Goal: Navigation & Orientation: Find specific page/section

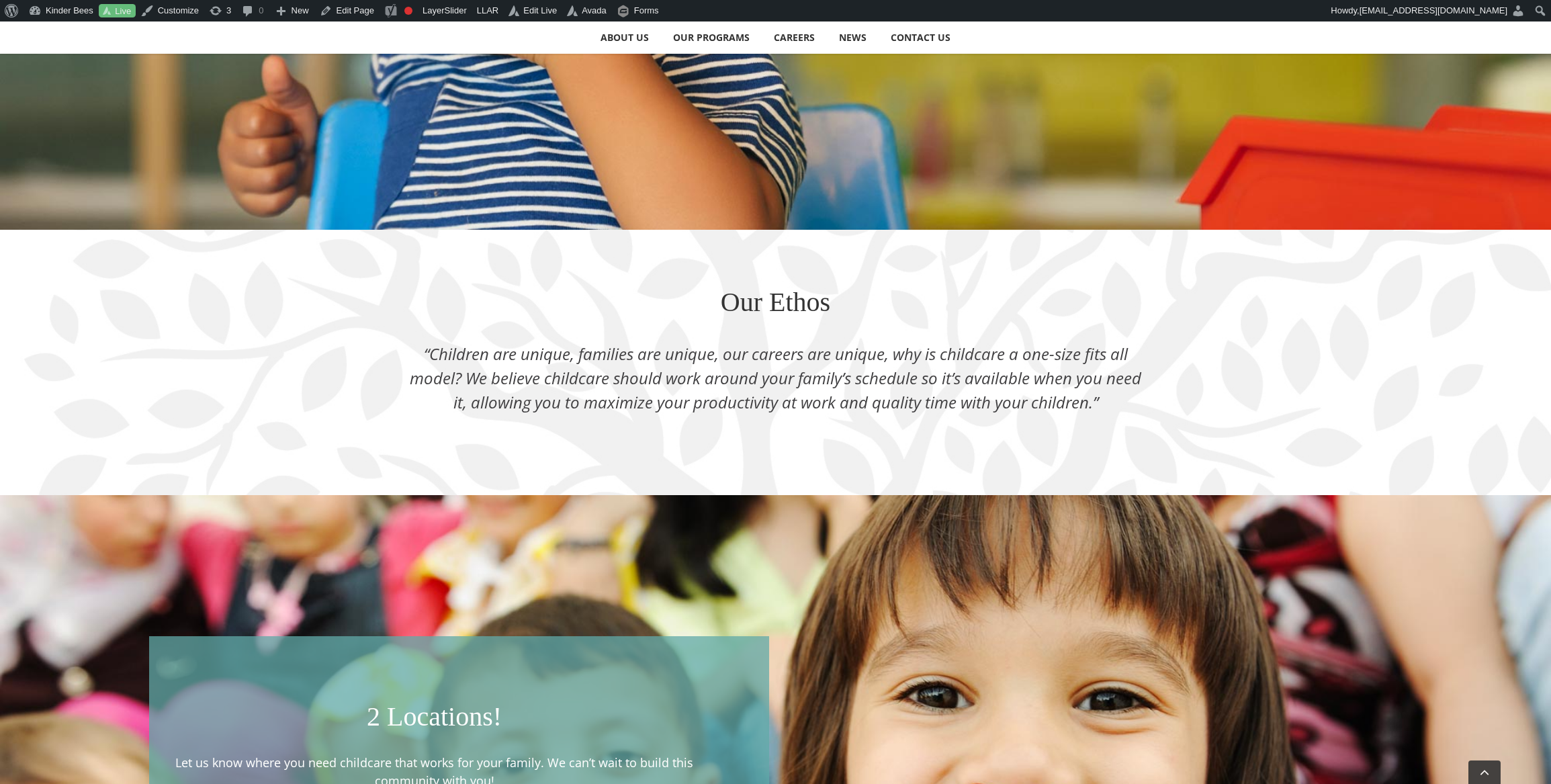
scroll to position [1880, 0]
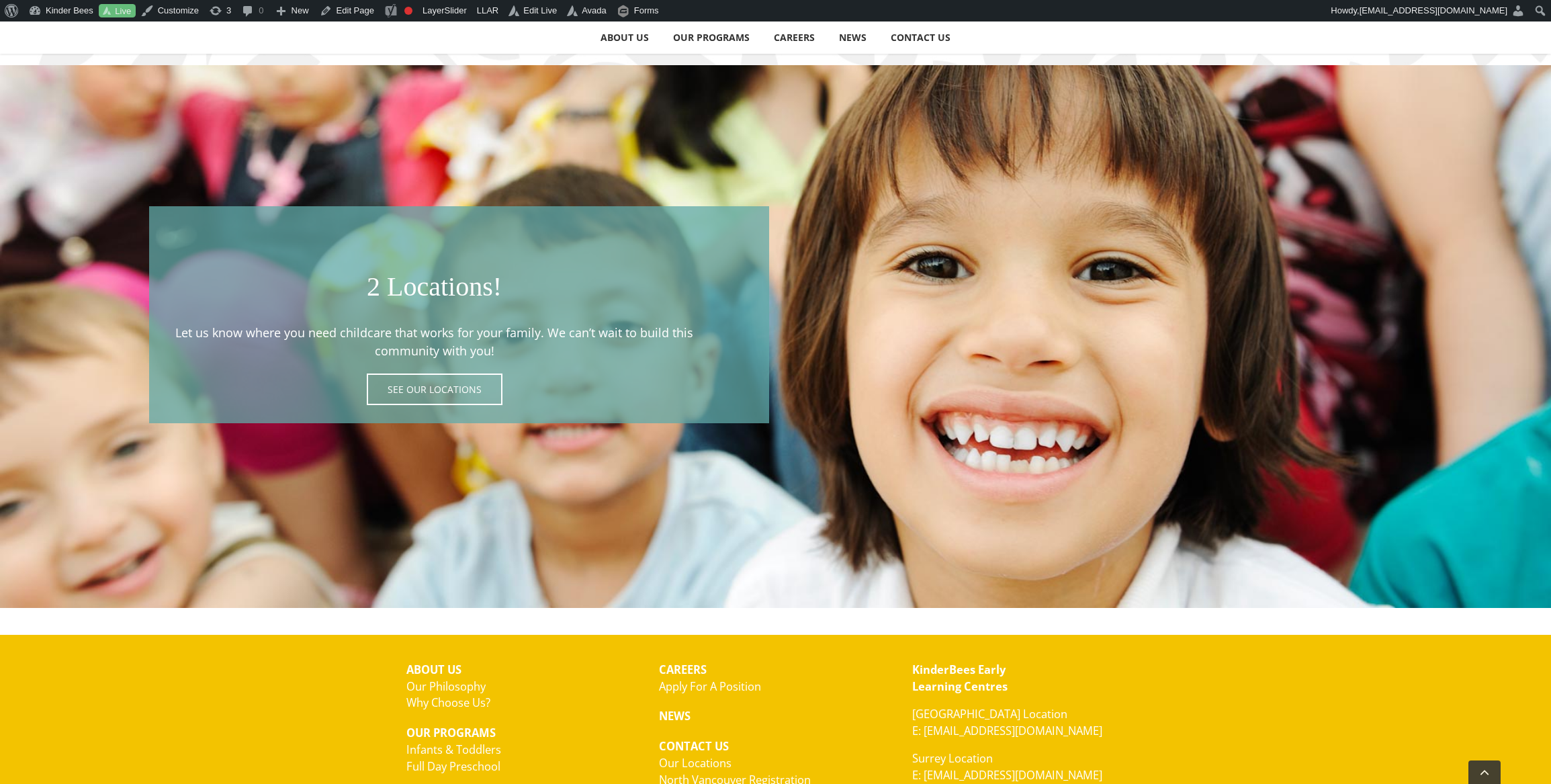
click at [438, 393] on span at bounding box center [459, 314] width 621 height 217
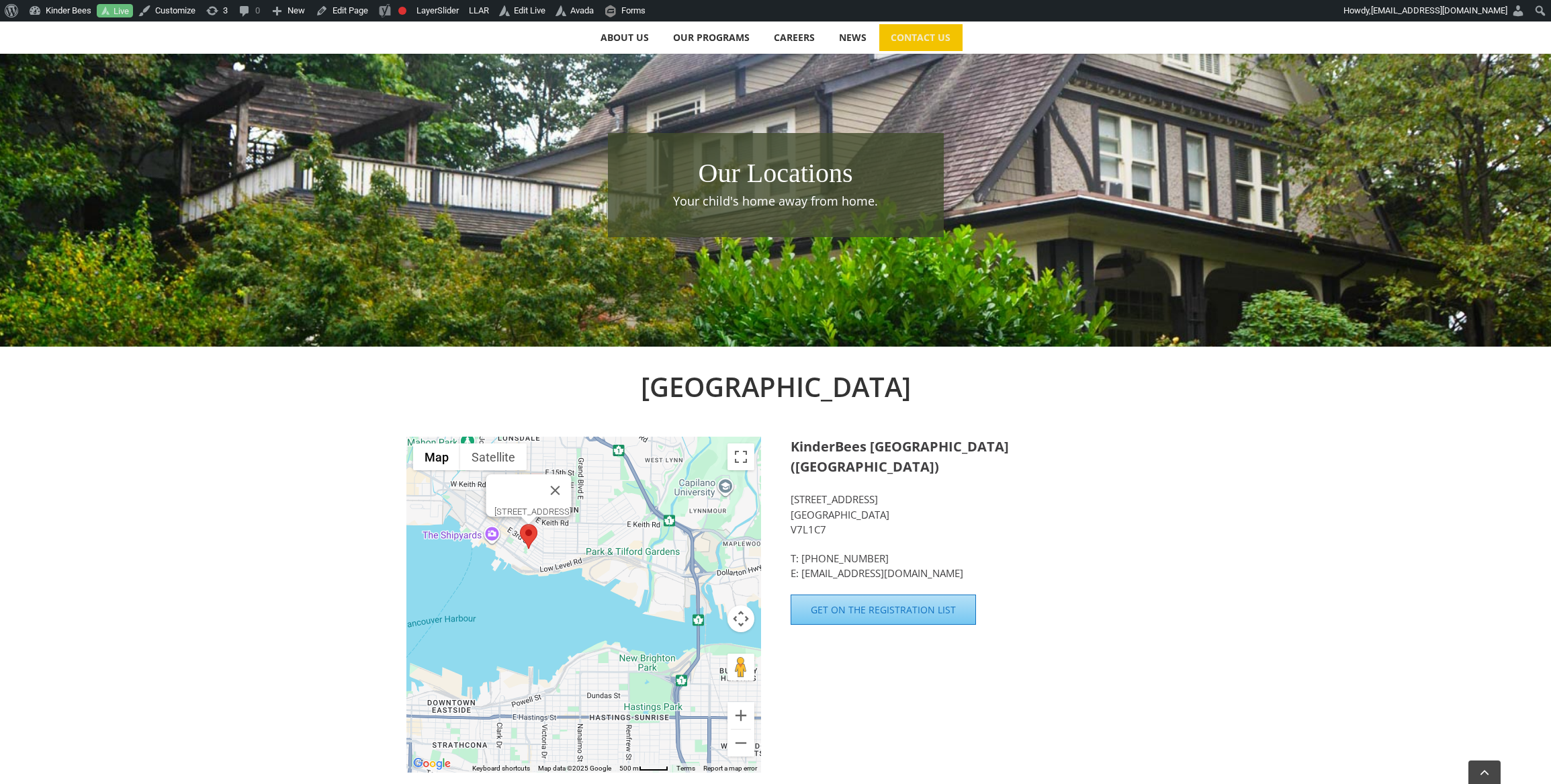
scroll to position [227, 0]
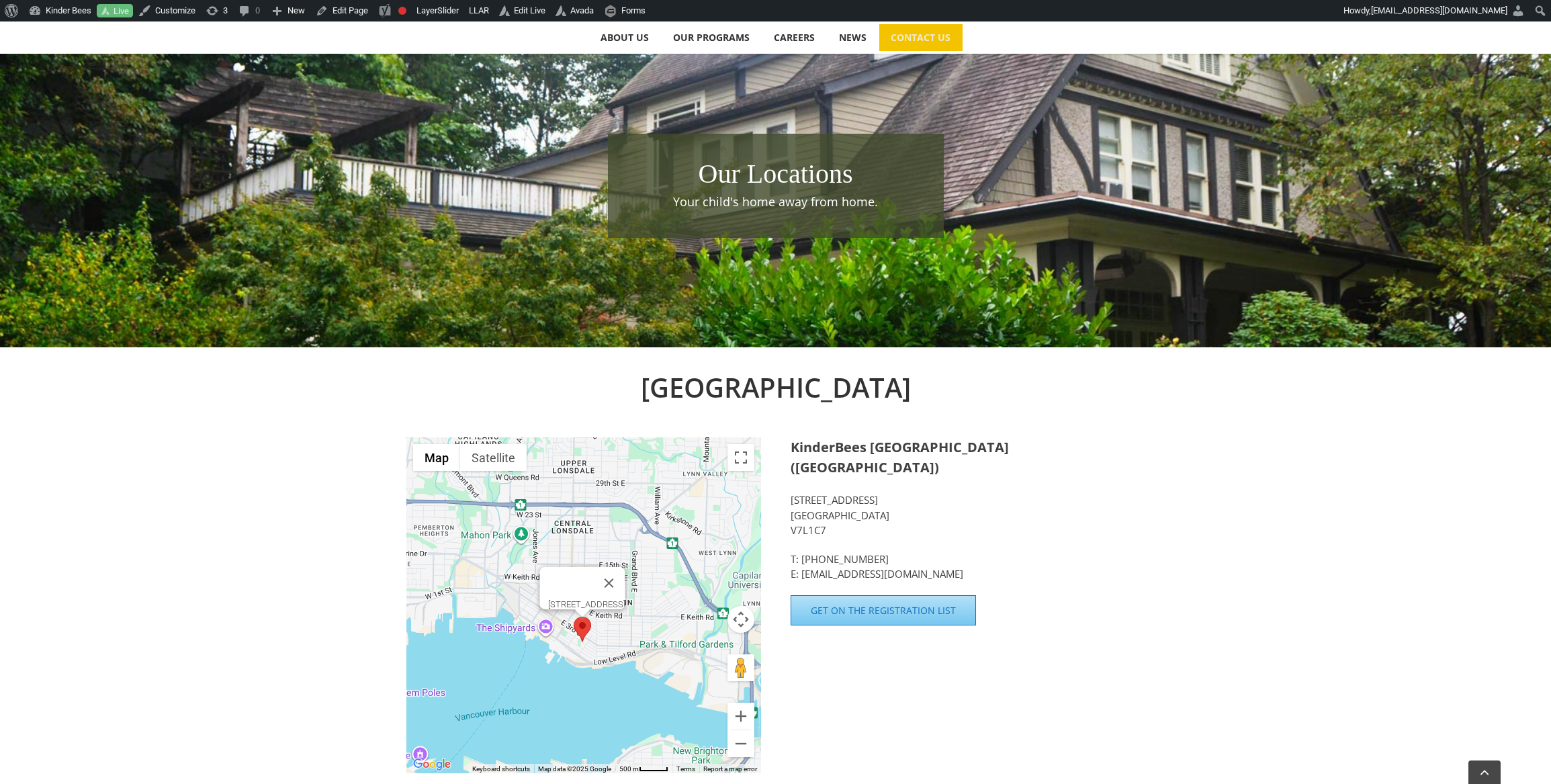
drag, startPoint x: 608, startPoint y: 596, endPoint x: 663, endPoint y: 687, distance: 106.3
click at [663, 687] on div "350 E 2nd Street, North Vancouver BC V7L1C7" at bounding box center [583, 605] width 354 height 336
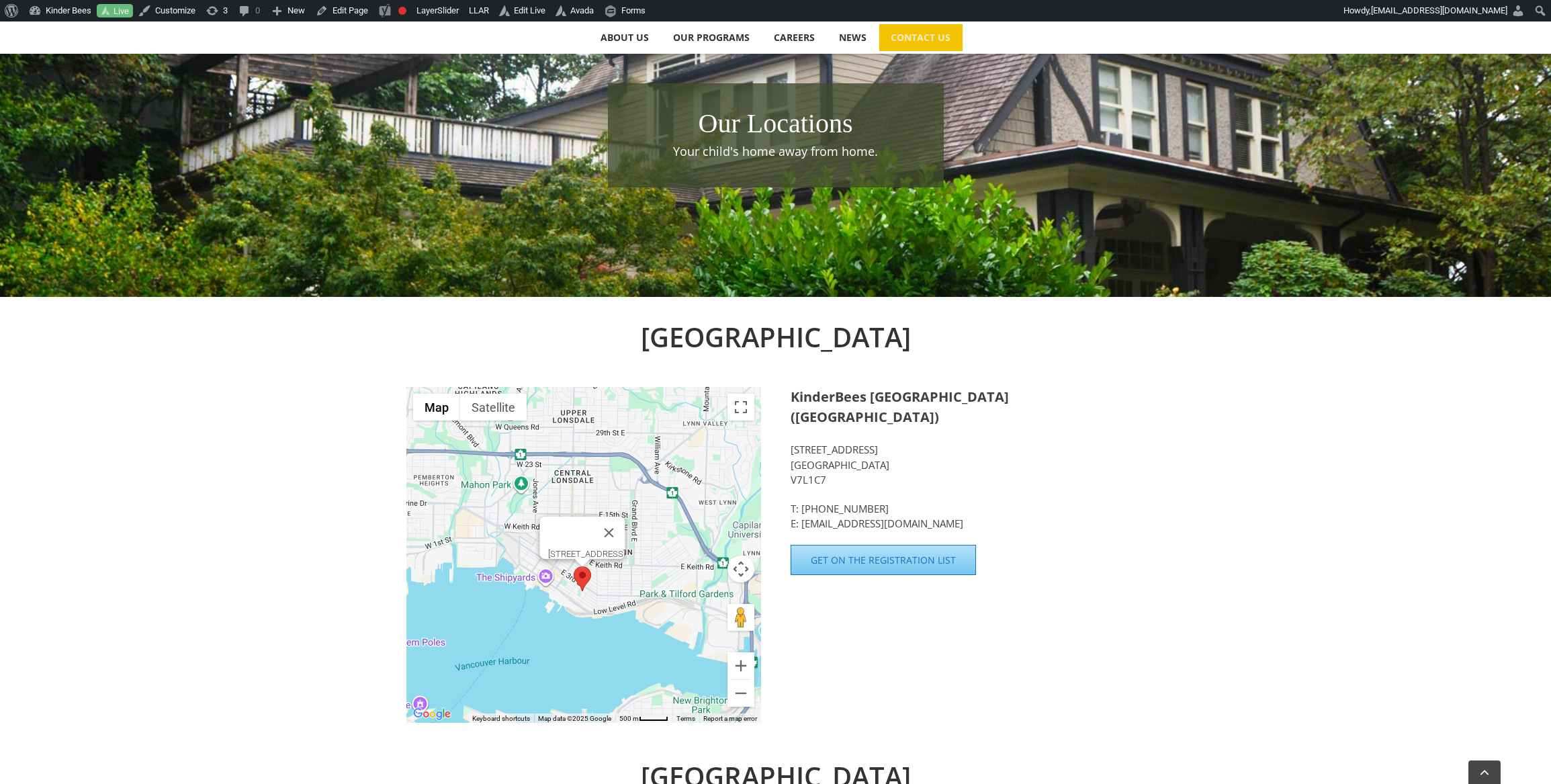
scroll to position [0, 0]
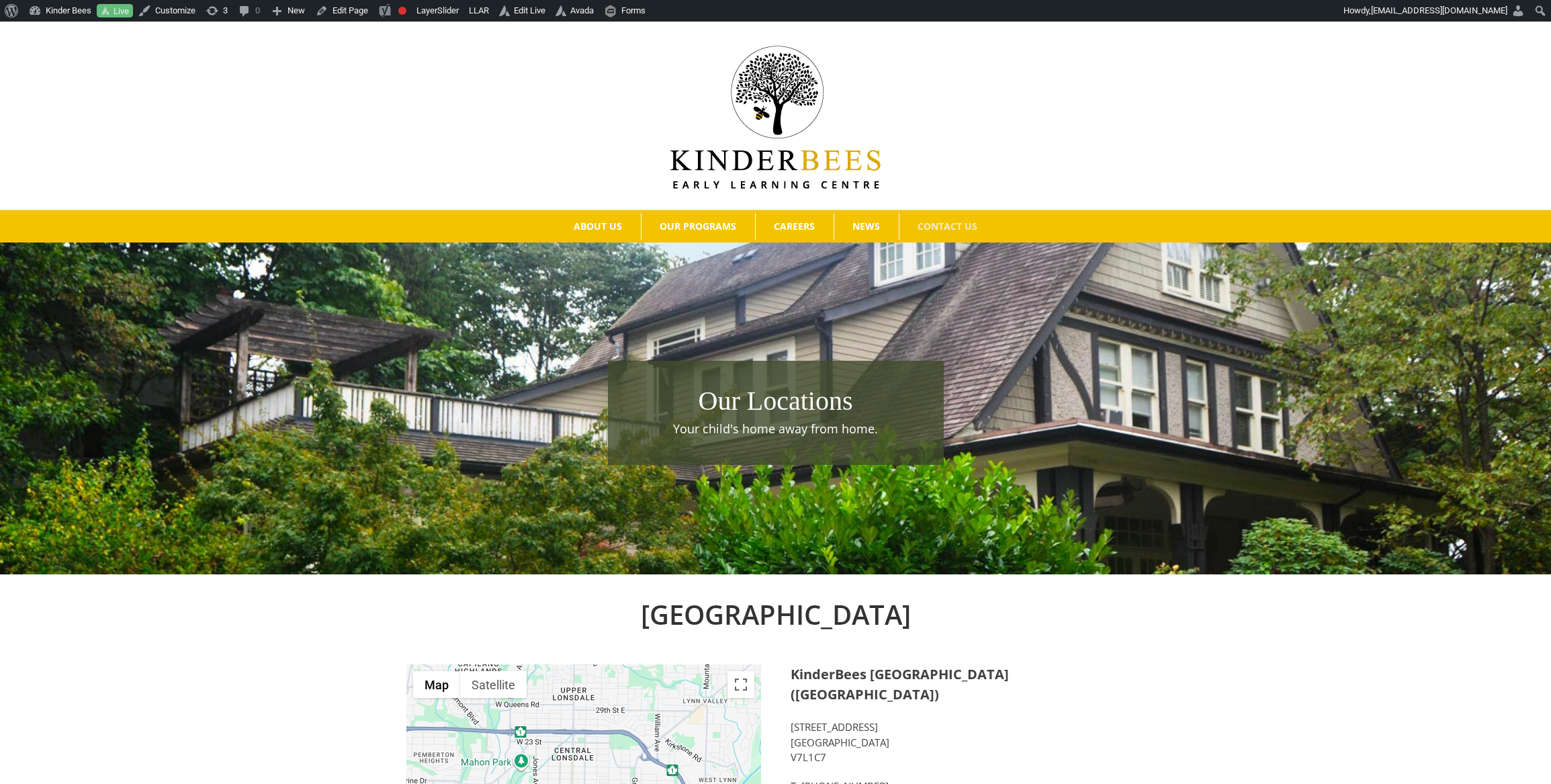
click at [732, 168] on img at bounding box center [775, 117] width 210 height 143
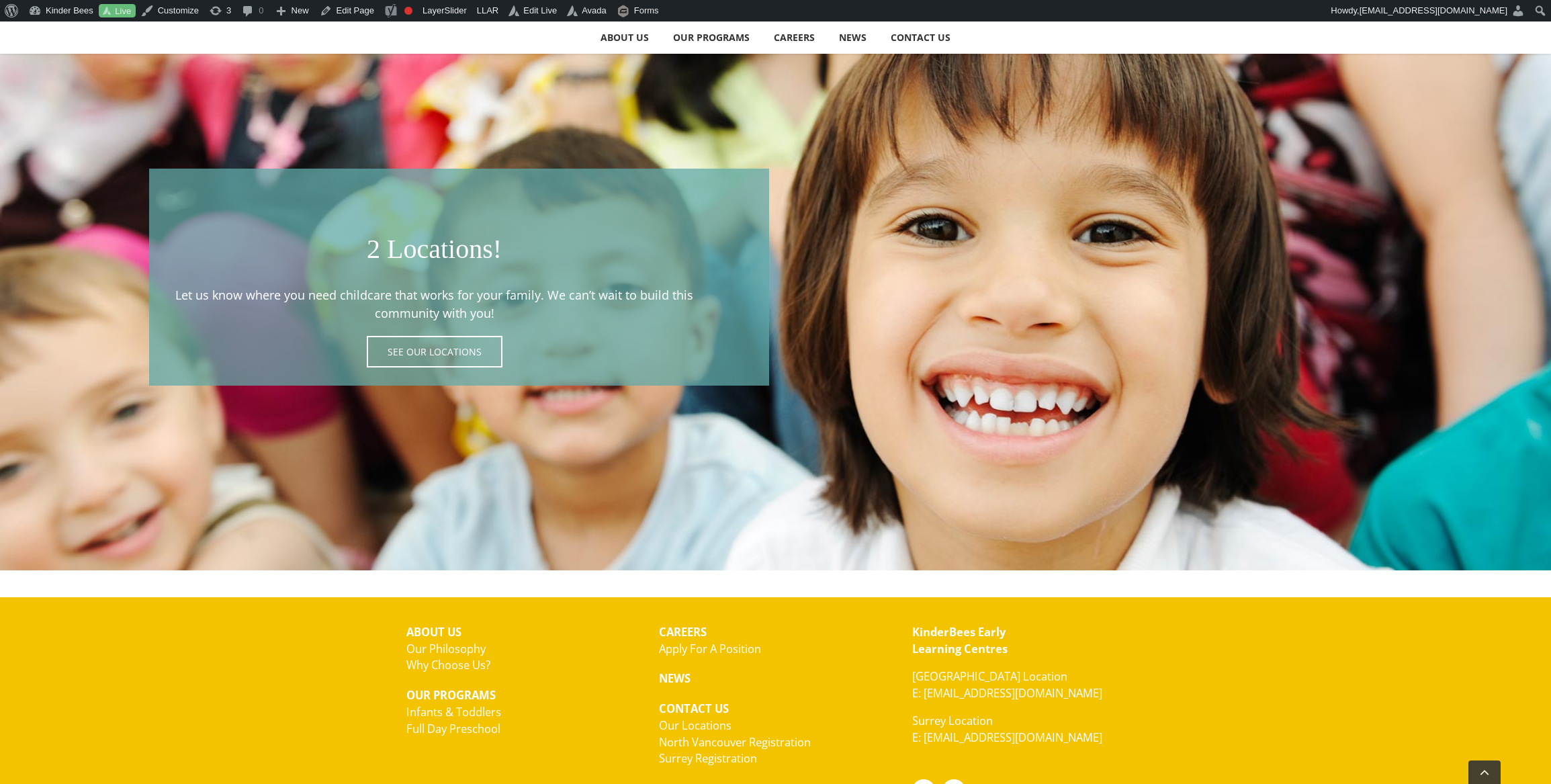
scroll to position [1992, 0]
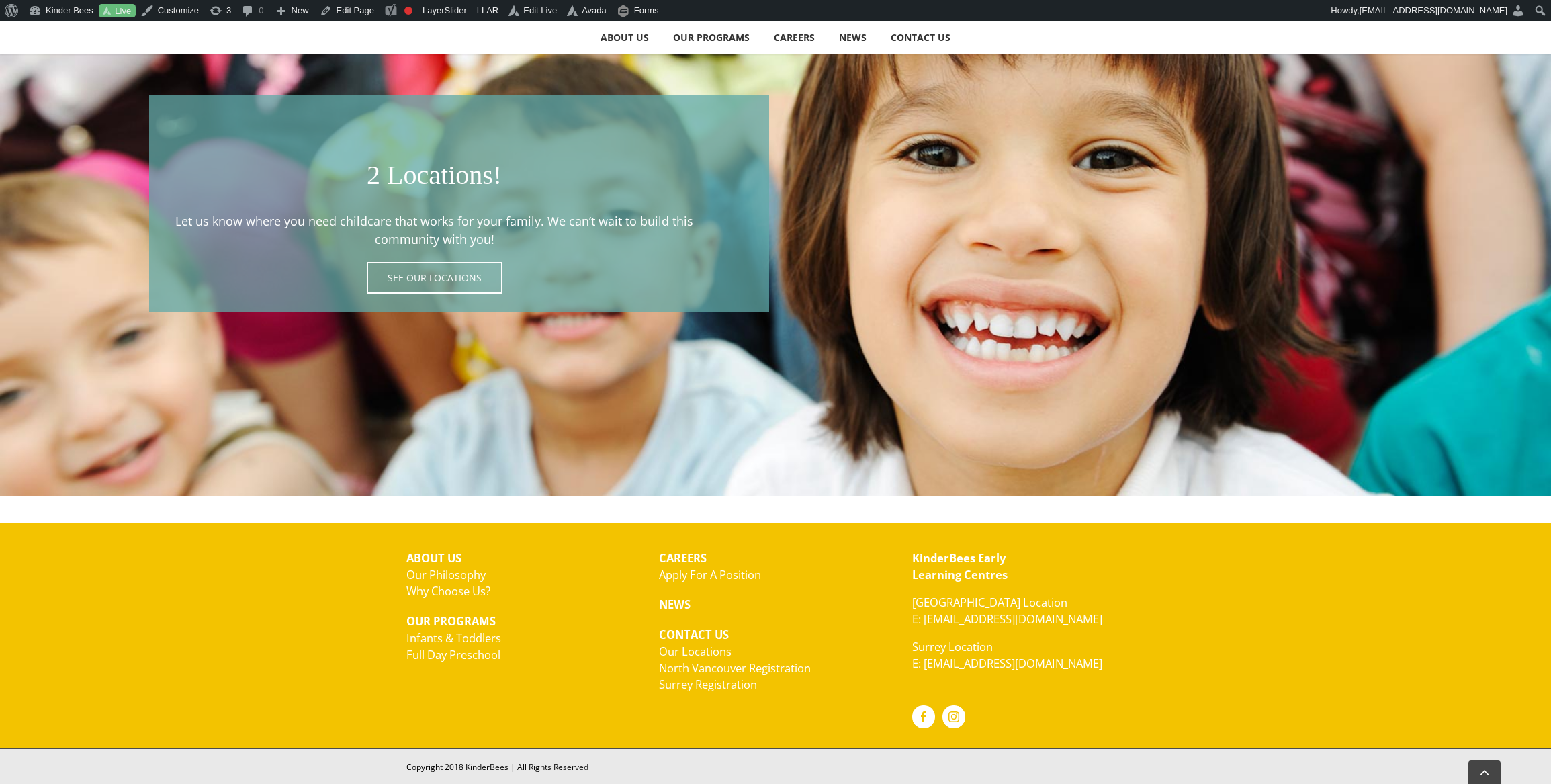
click at [412, 275] on span at bounding box center [459, 203] width 621 height 217
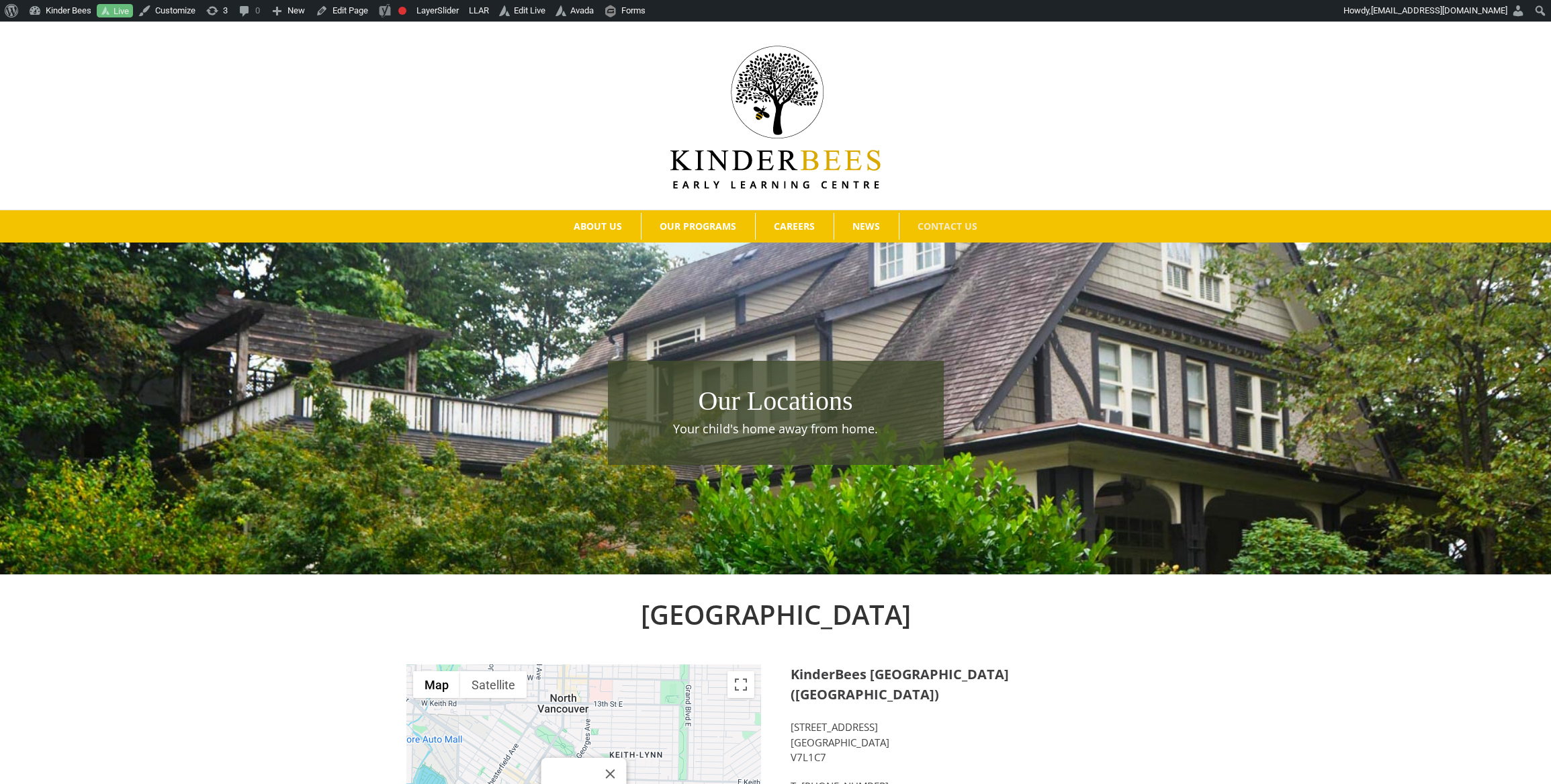
click at [730, 172] on img at bounding box center [775, 117] width 210 height 143
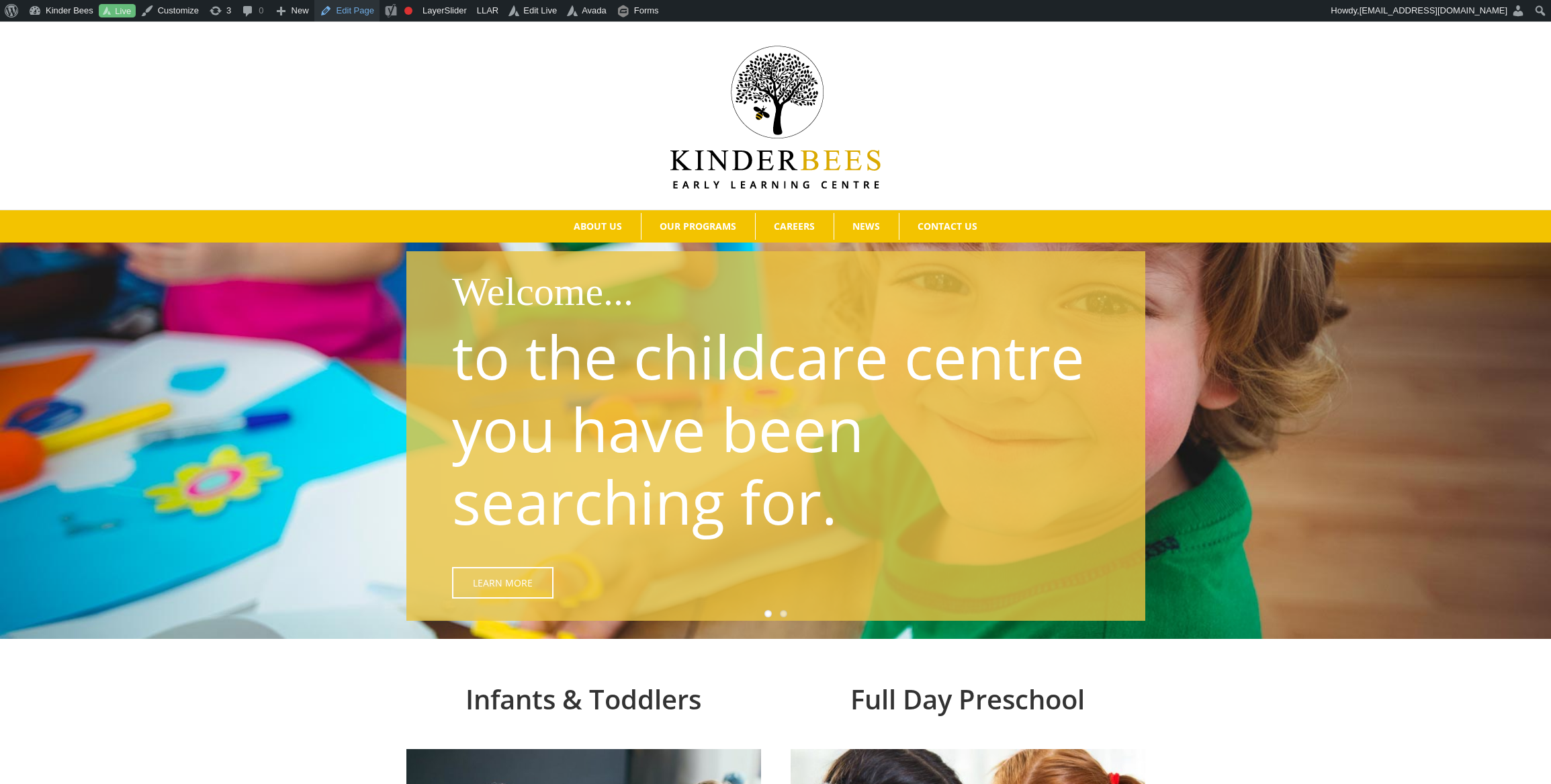
click at [370, 14] on link "Edit Page" at bounding box center [347, 10] width 65 height 21
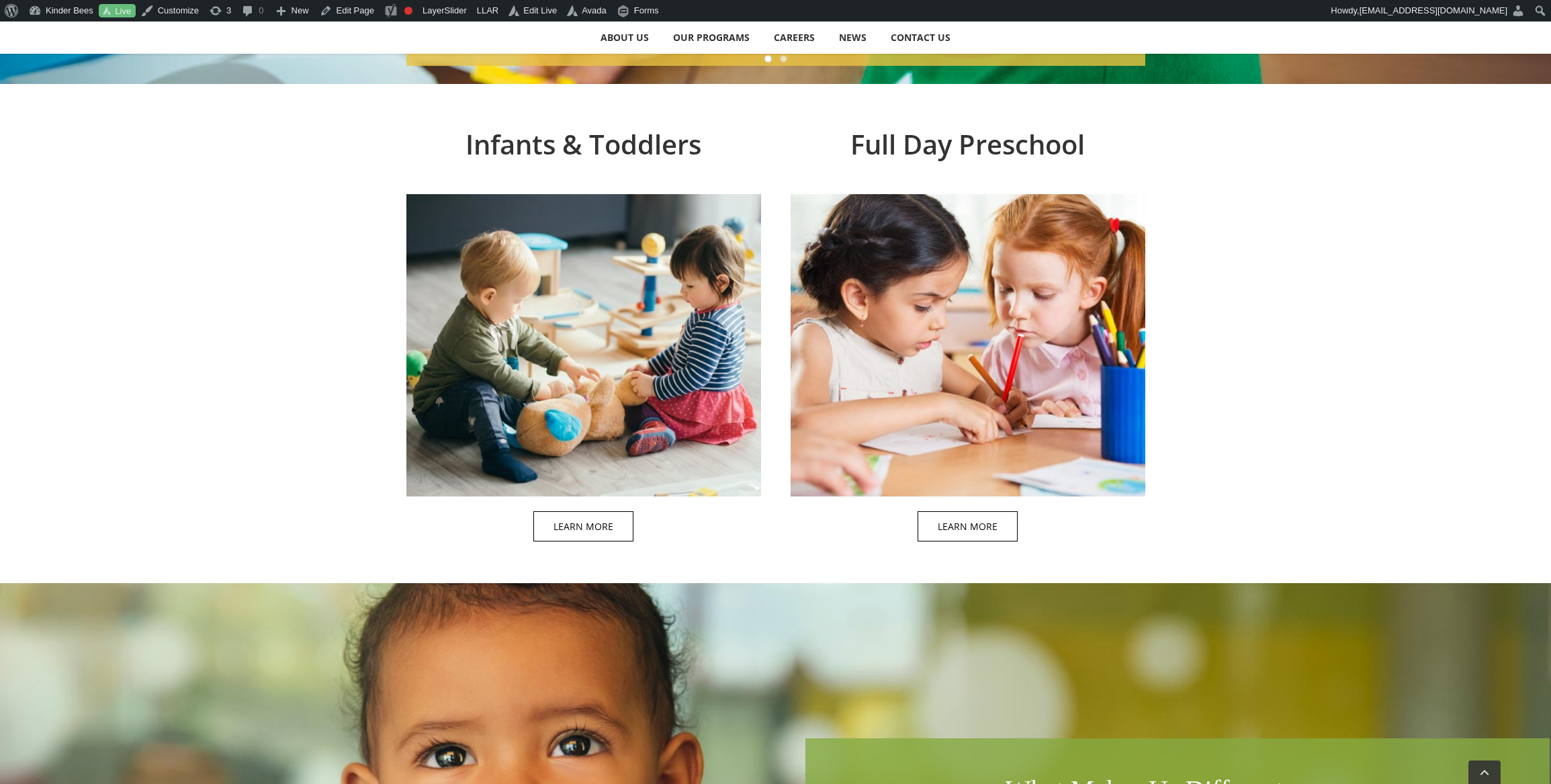
scroll to position [564, 0]
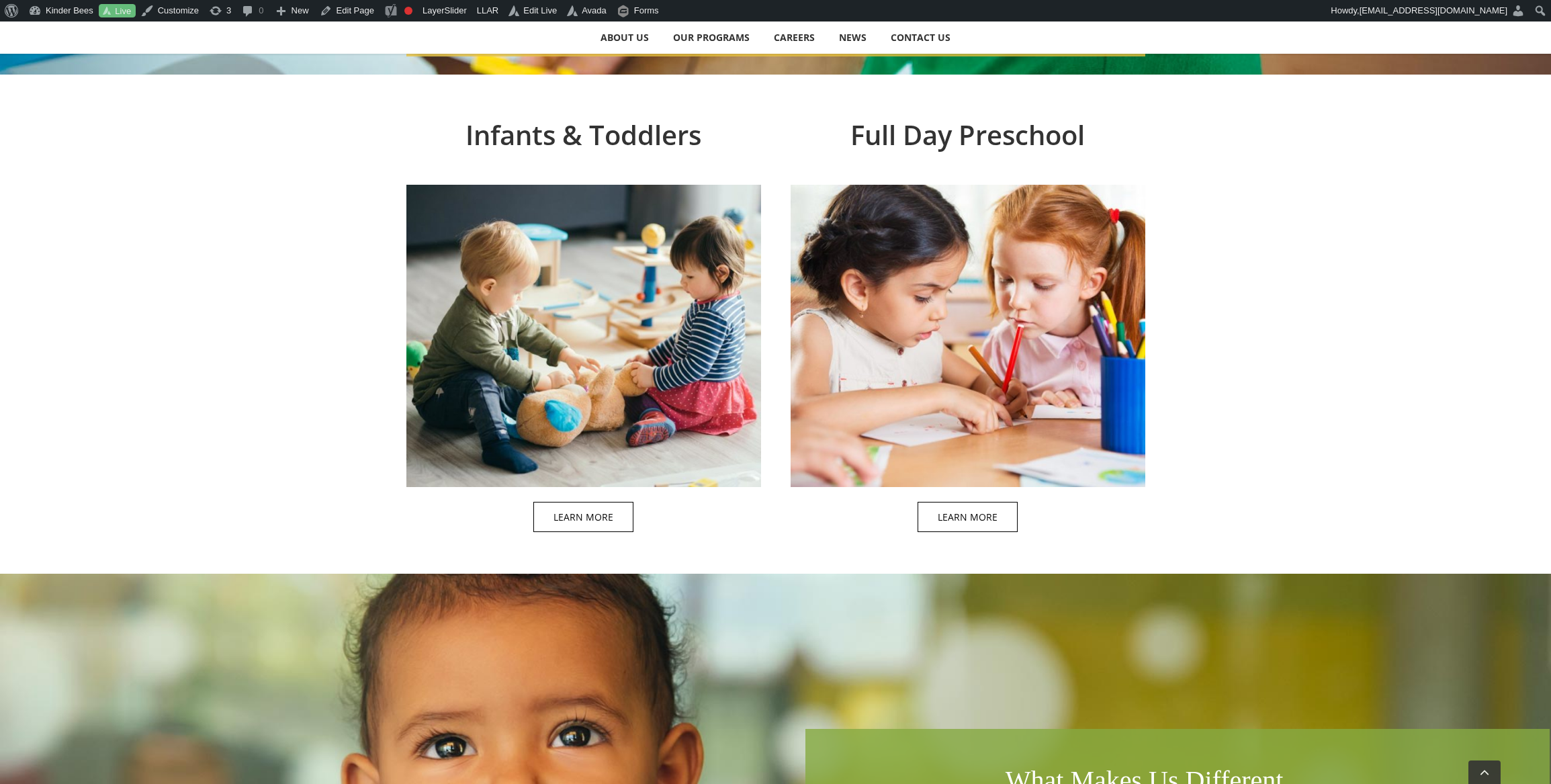
click at [532, 252] on span at bounding box center [598, 331] width 354 height 432
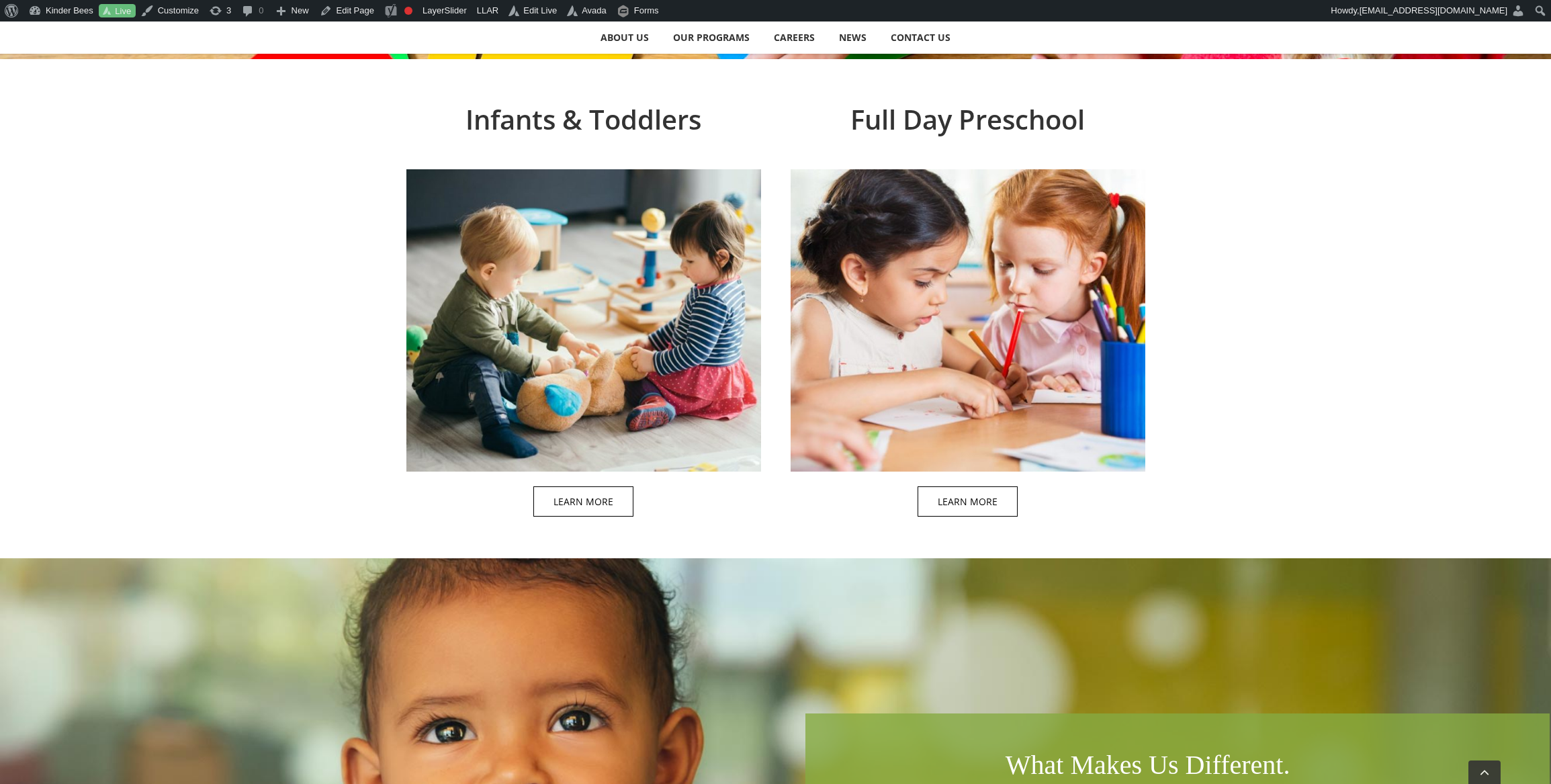
scroll to position [569, 0]
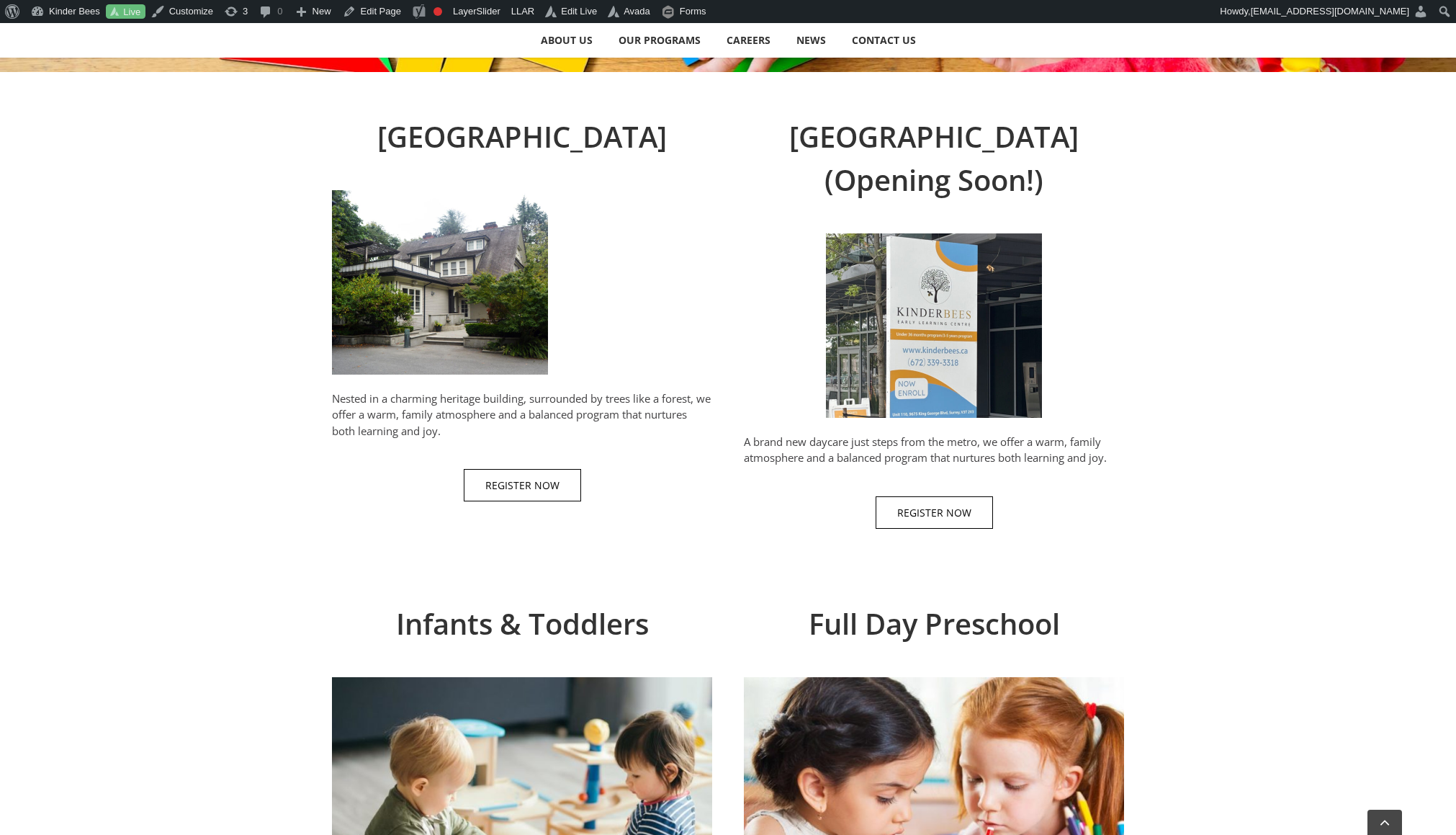
scroll to position [560, 0]
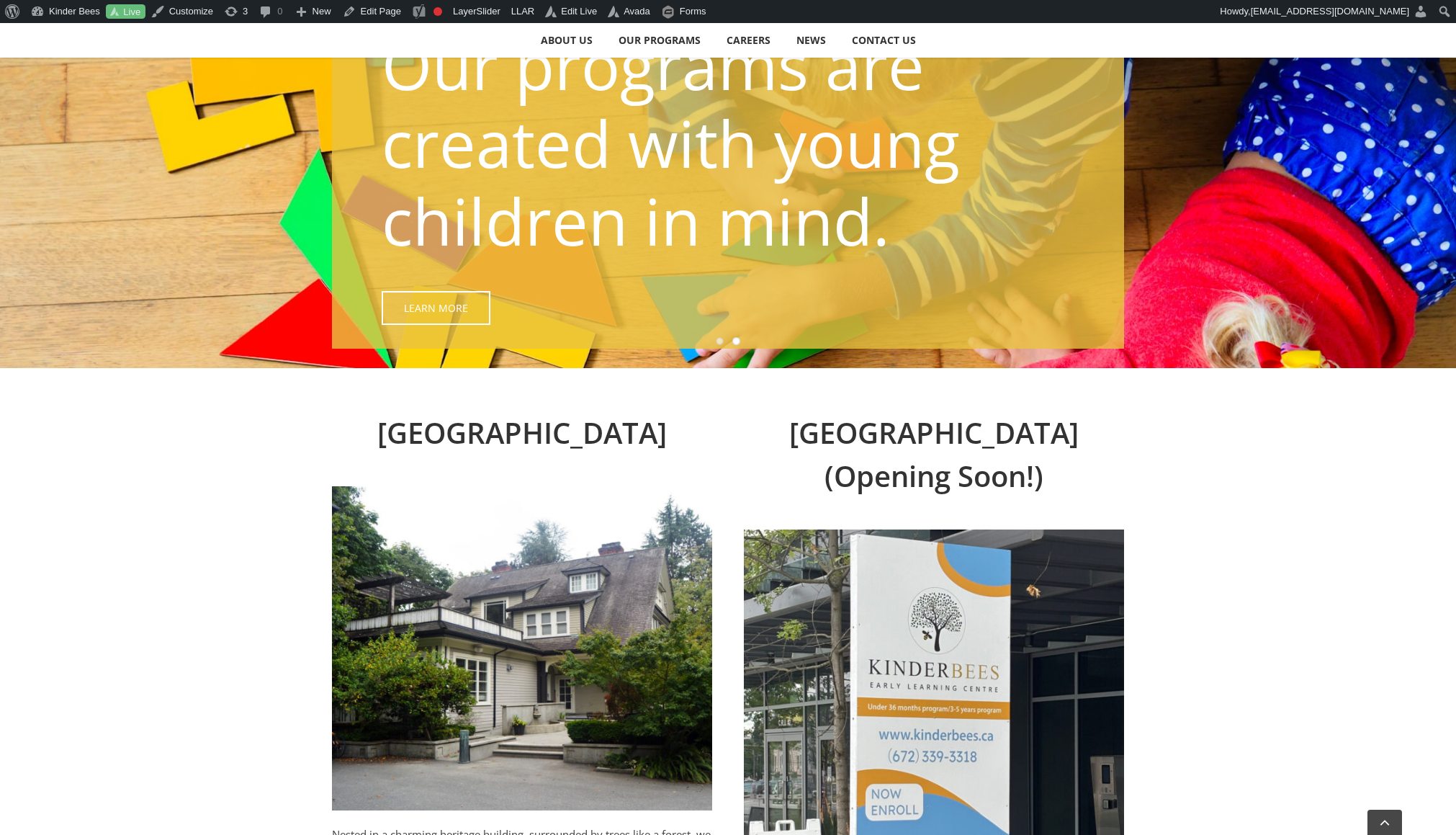
scroll to position [487, 0]
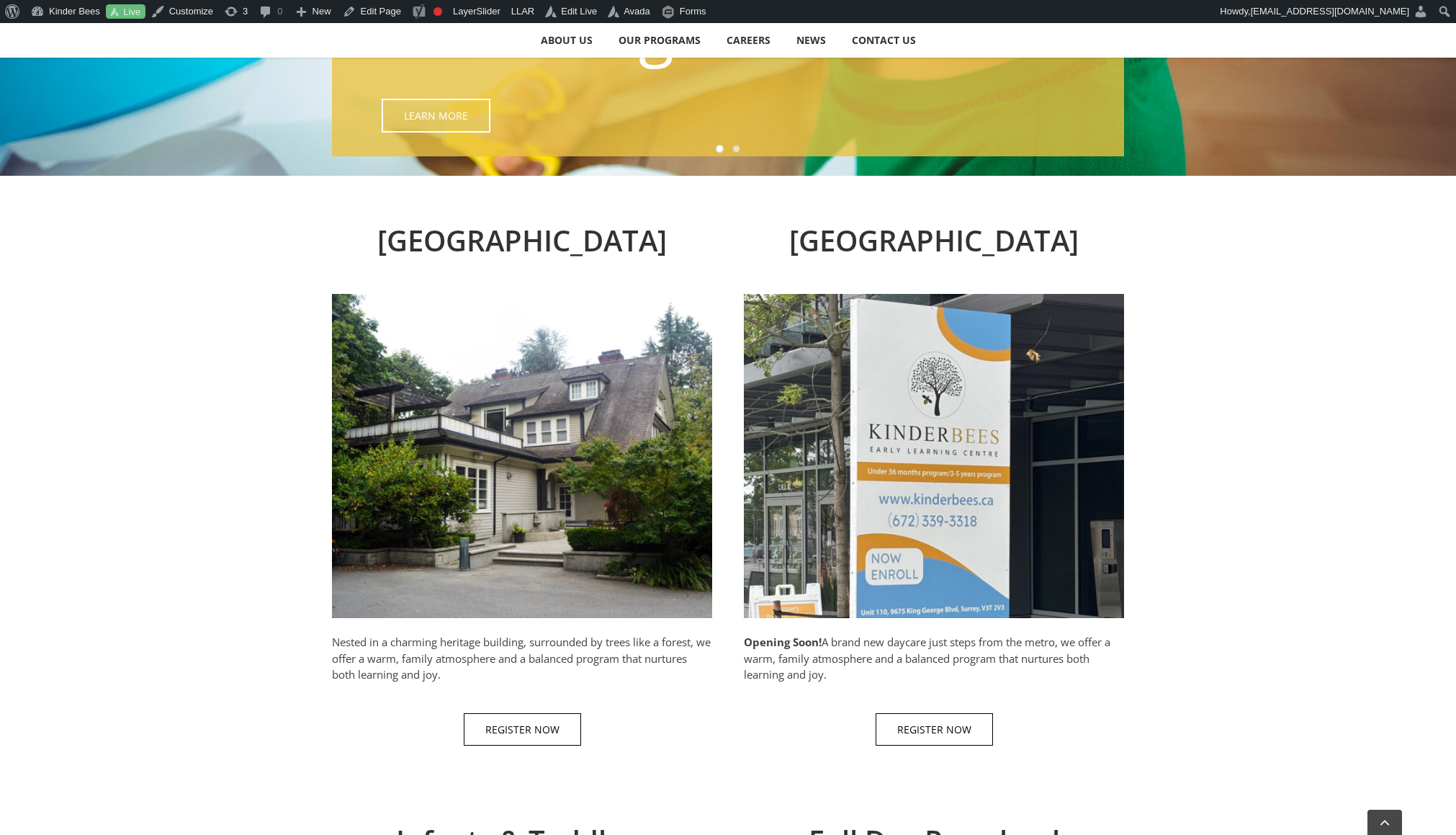
scroll to position [510, 0]
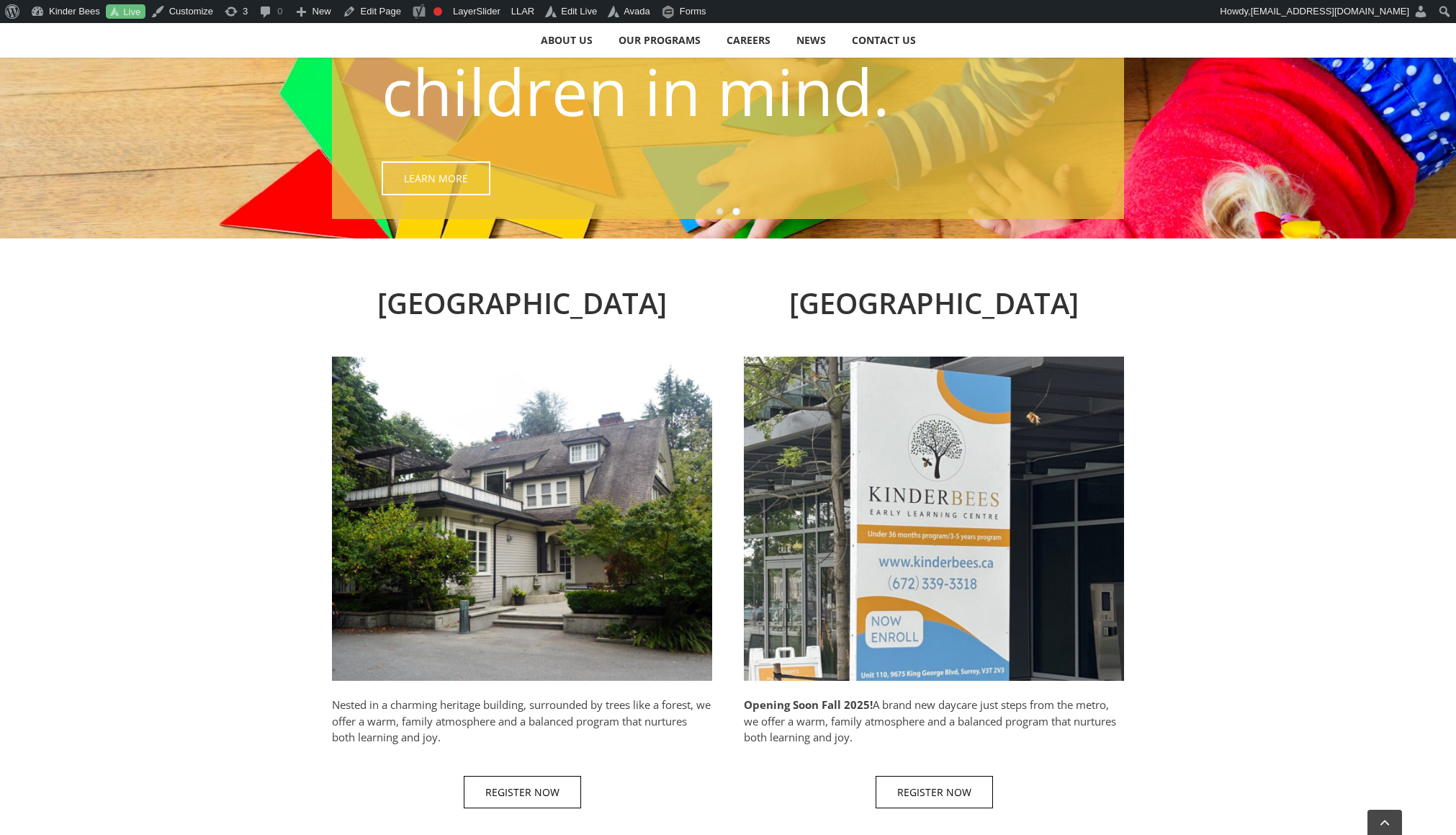
scroll to position [455, 0]
